Goal: Information Seeking & Learning: Learn about a topic

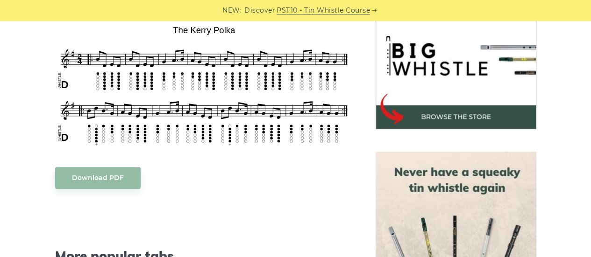
scroll to position [280, 0]
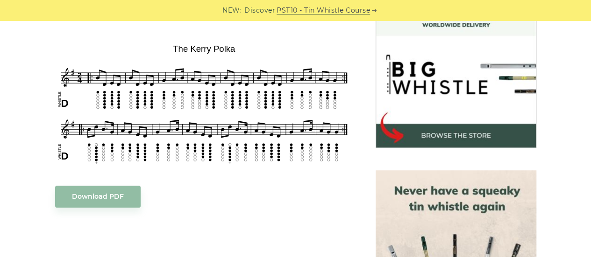
click at [447, 201] on img at bounding box center [455, 250] width 161 height 161
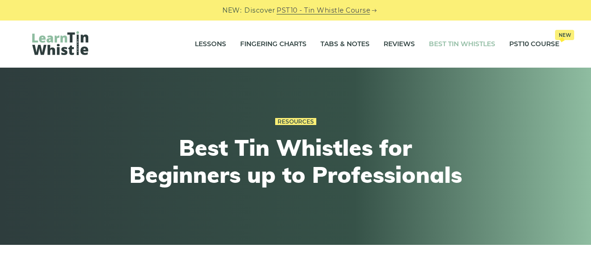
scroll to position [318, 0]
